Goal: Navigation & Orientation: Find specific page/section

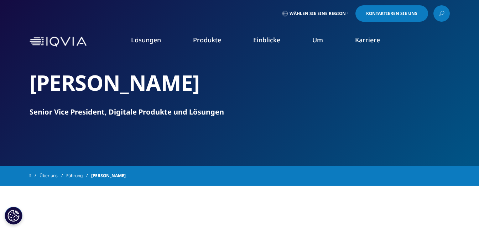
click at [60, 41] on img at bounding box center [58, 42] width 57 height 10
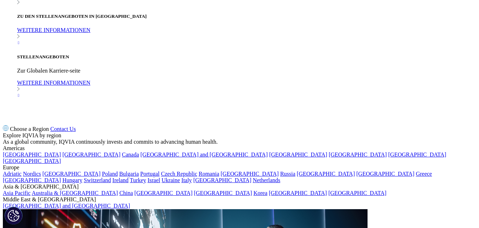
scroll to position [710, 0]
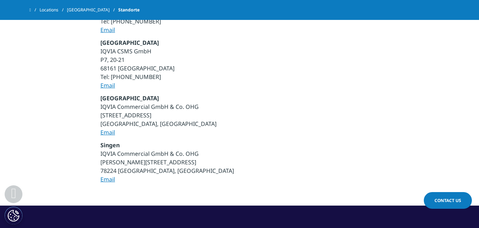
scroll to position [427, 0]
